Goal: Book appointment/travel/reservation

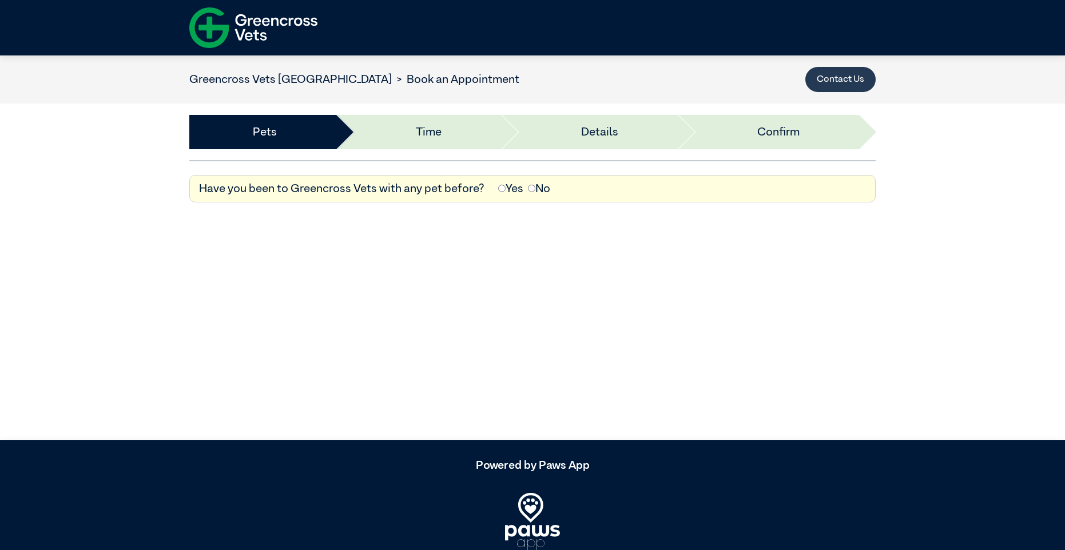
click at [837, 78] on button "Contact Us" at bounding box center [841, 79] width 70 height 25
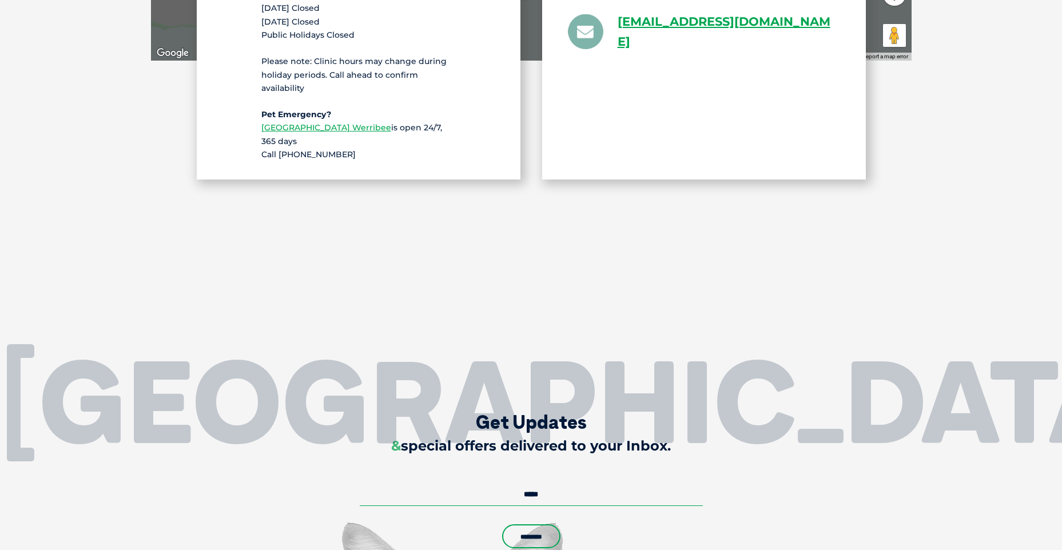
scroll to position [2460, 0]
